Goal: Information Seeking & Learning: Learn about a topic

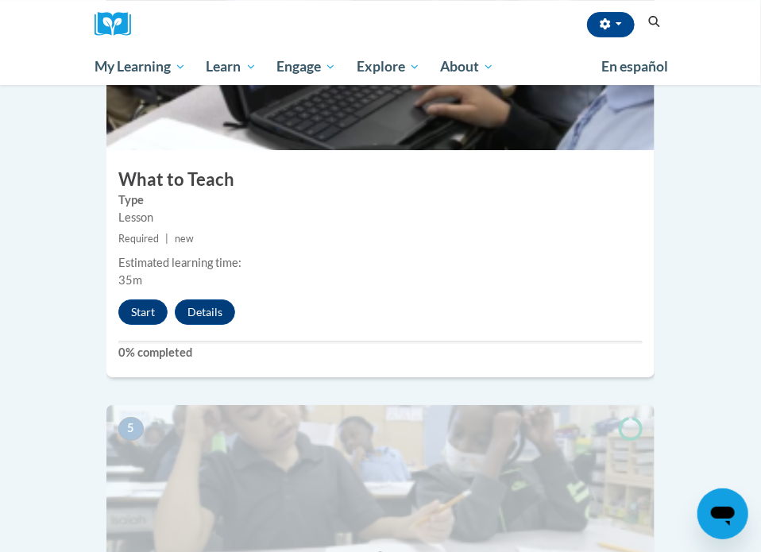
scroll to position [1702, 0]
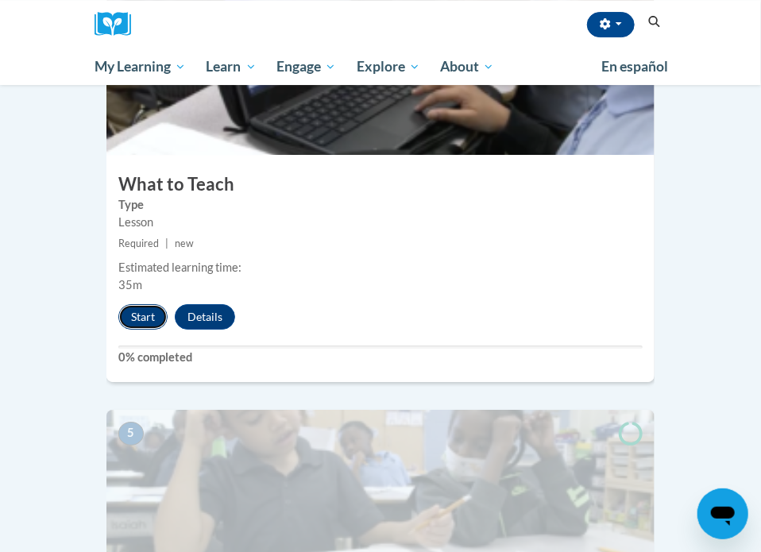
click at [145, 304] on button "Start" at bounding box center [142, 316] width 49 height 25
click at [46, 287] on body "[PERSON_NAME] ([GEOGRAPHIC_DATA]/[GEOGRAPHIC_DATA] UTC-05:00) My Profile Inbox …" at bounding box center [380, 27] width 761 height 3459
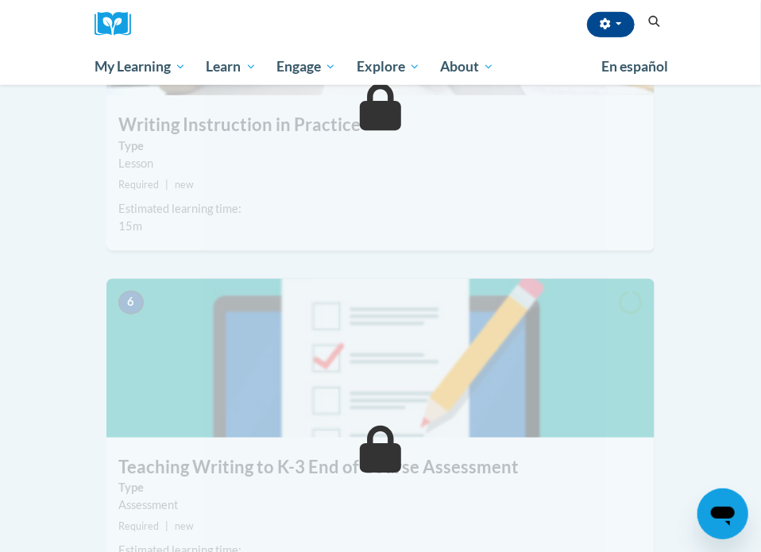
scroll to position [2051, 0]
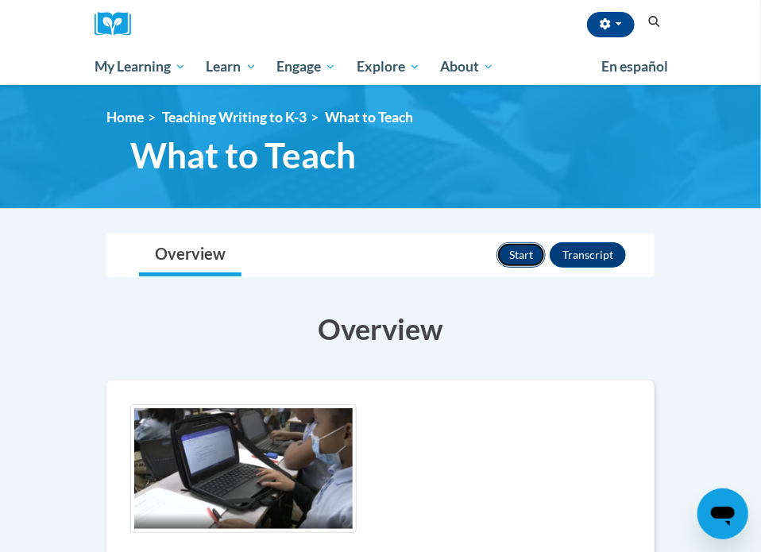
click at [519, 254] on button "Start" at bounding box center [520, 254] width 49 height 25
